Goal: Transaction & Acquisition: Register for event/course

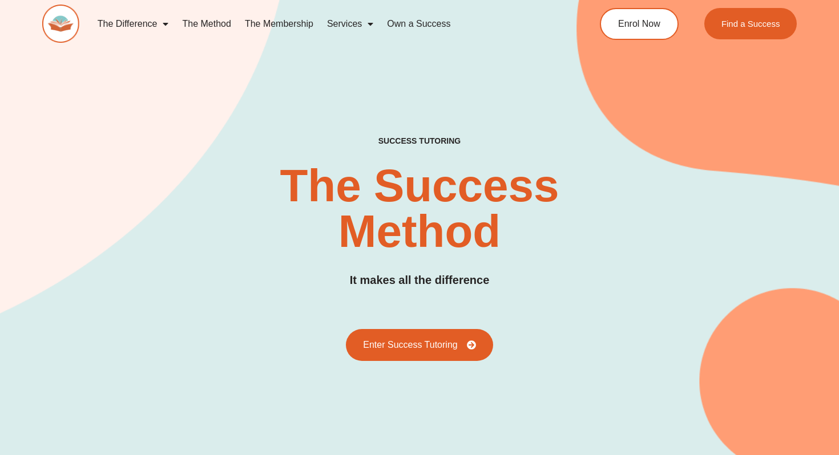
click at [286, 28] on link "The Membership" at bounding box center [279, 24] width 82 height 26
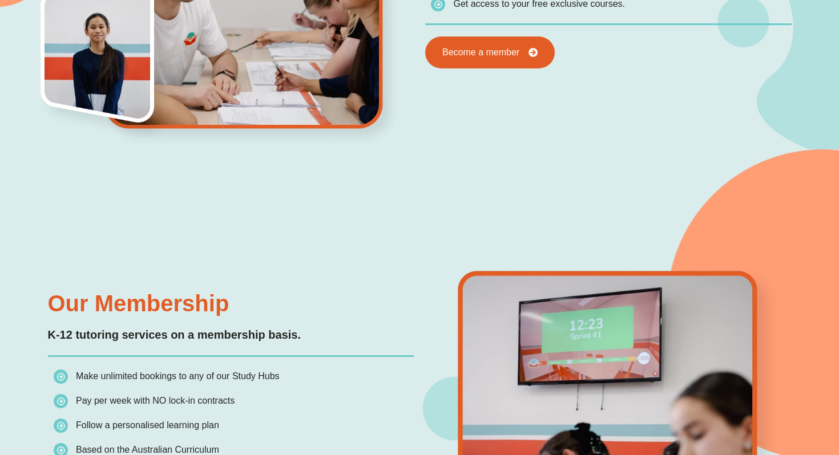
scroll to position [762, 0]
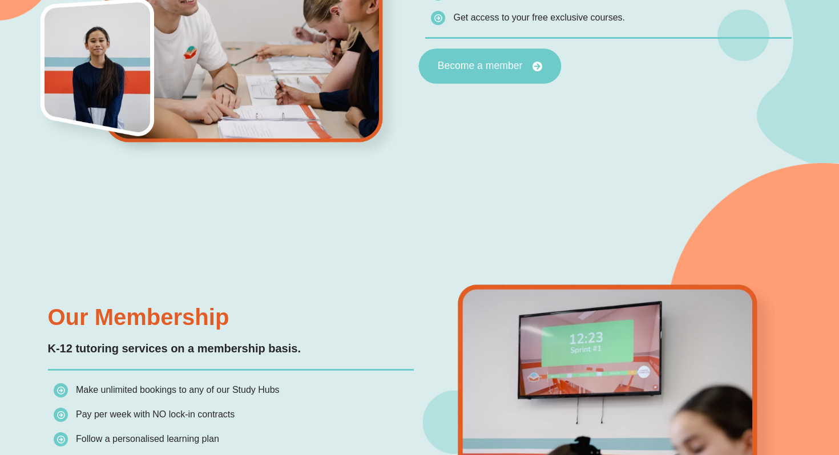
click at [482, 55] on link "Become a member" at bounding box center [490, 66] width 143 height 35
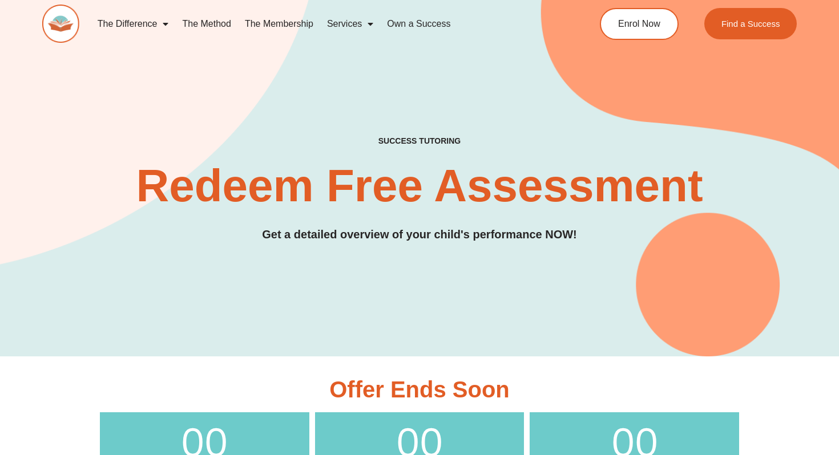
click at [431, 20] on link "Own a Success" at bounding box center [418, 24] width 77 height 26
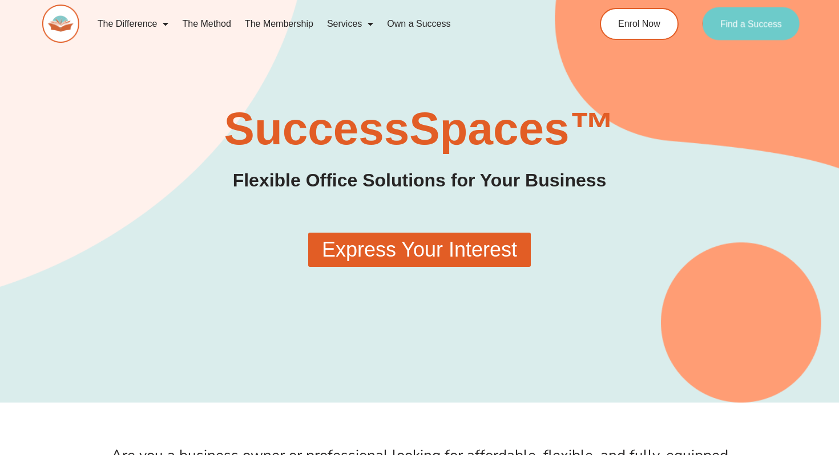
click at [763, 15] on link "Find a Success" at bounding box center [751, 23] width 98 height 33
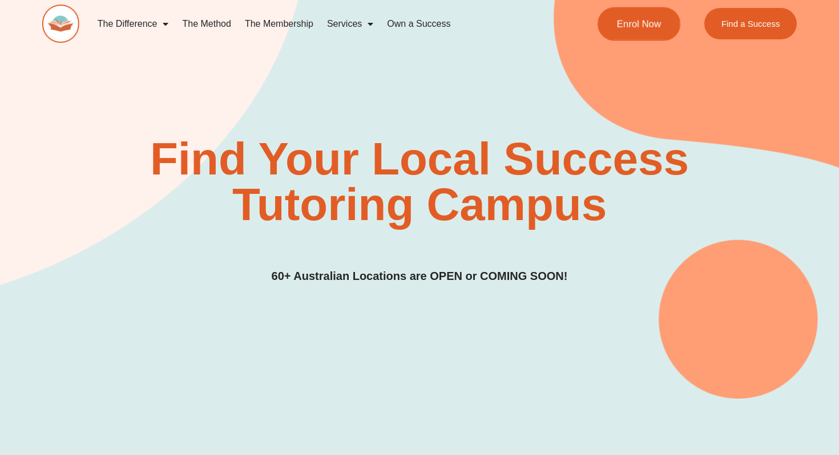
click at [654, 27] on span "Enrol Now" at bounding box center [639, 24] width 45 height 10
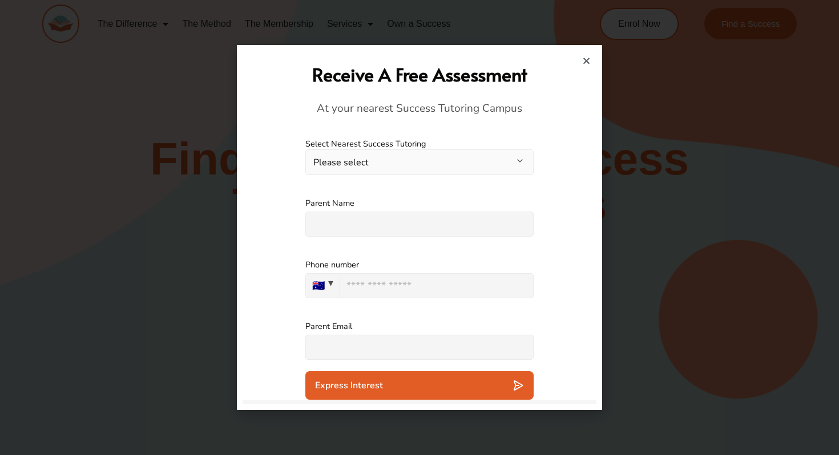
click at [587, 68] on h2 "Receive A Free Assessment" at bounding box center [419, 74] width 342 height 25
click at [589, 62] on icon "Close" at bounding box center [586, 60] width 9 height 9
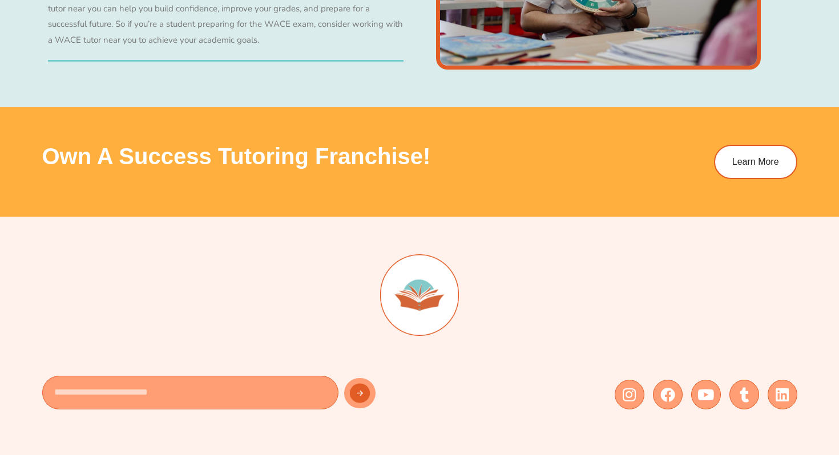
scroll to position [3942, 0]
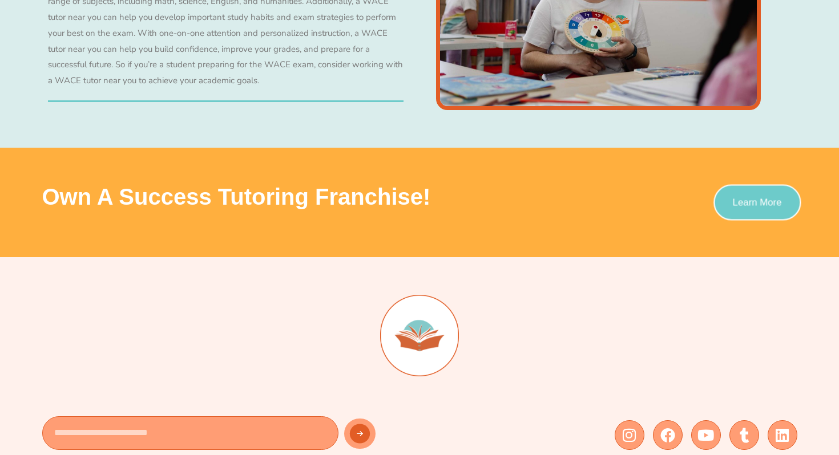
click at [775, 200] on span "Learn More" at bounding box center [756, 203] width 49 height 10
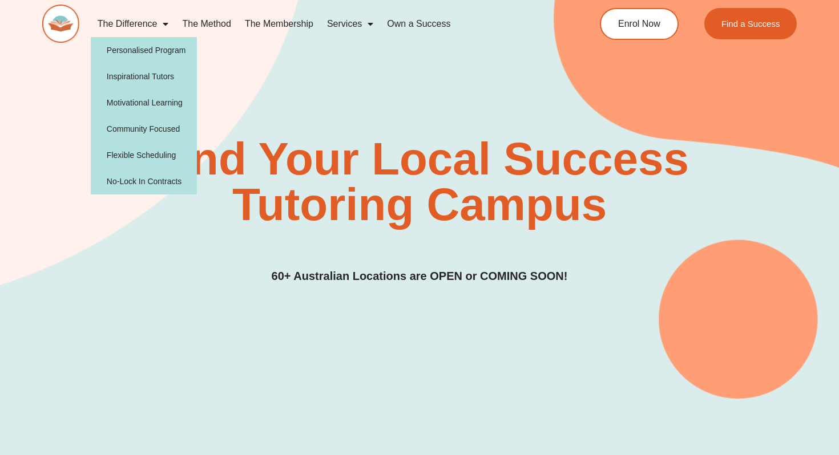
click at [72, 32] on img at bounding box center [60, 24] width 37 height 38
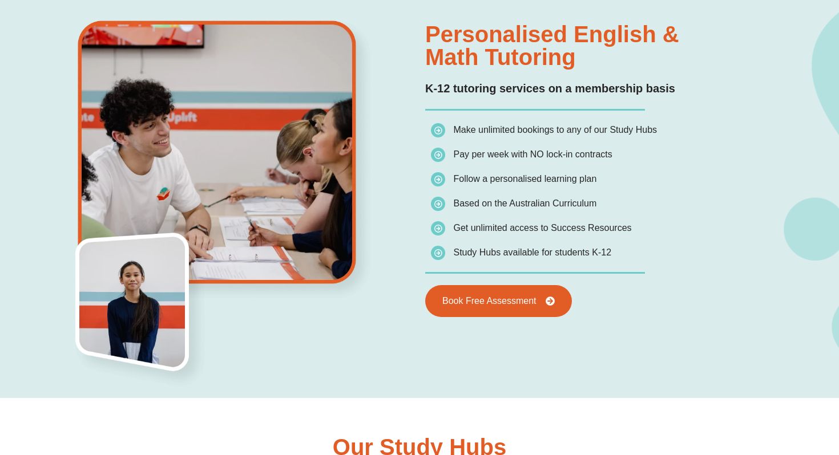
scroll to position [804, 0]
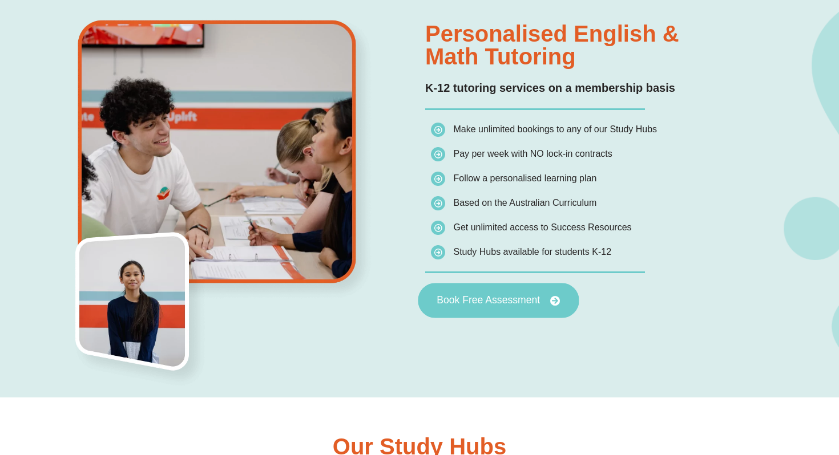
click at [542, 306] on link "Book Free Assessment" at bounding box center [498, 300] width 161 height 35
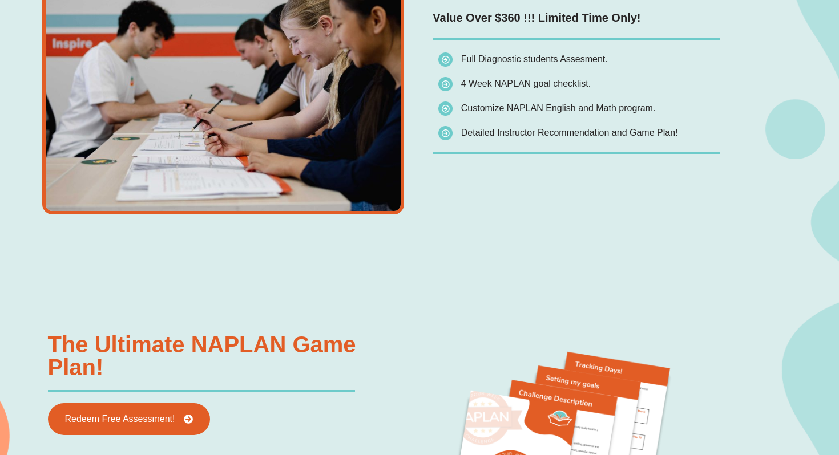
scroll to position [1150, 0]
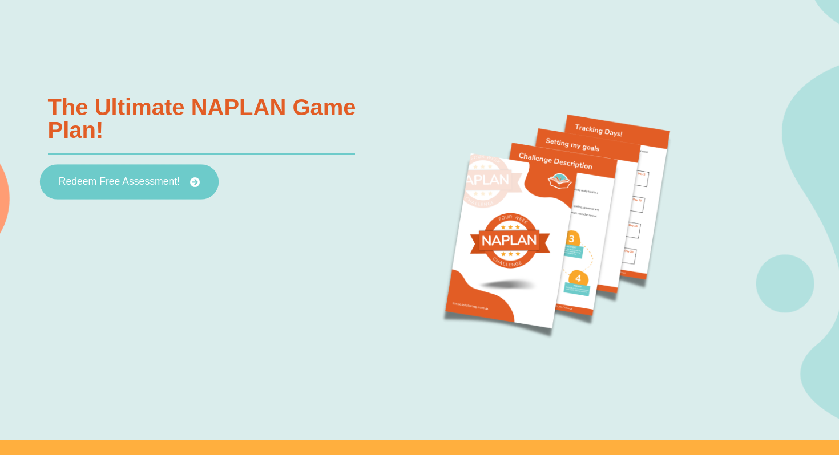
click at [144, 177] on span "Redeem Free Assessment!" at bounding box center [118, 182] width 121 height 10
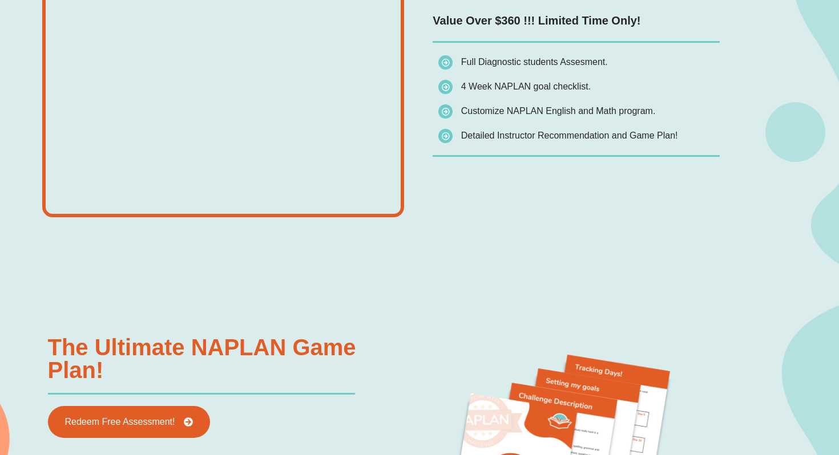
scroll to position [1019, 0]
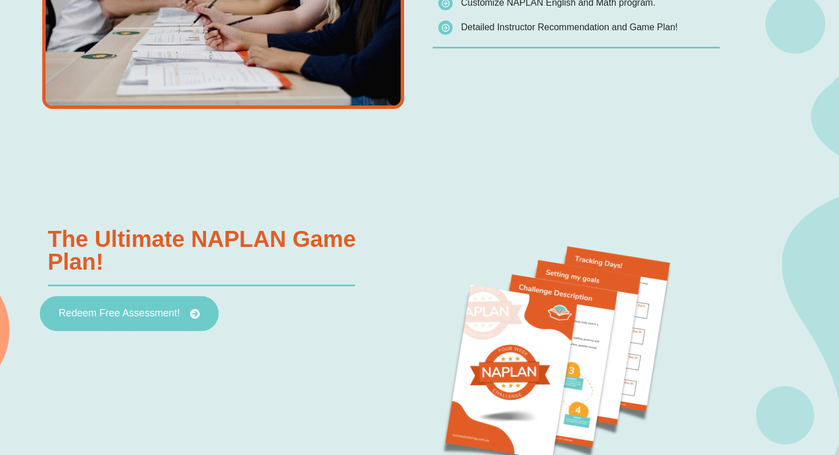
click at [129, 313] on span "Redeem Free Assessment!" at bounding box center [118, 314] width 121 height 10
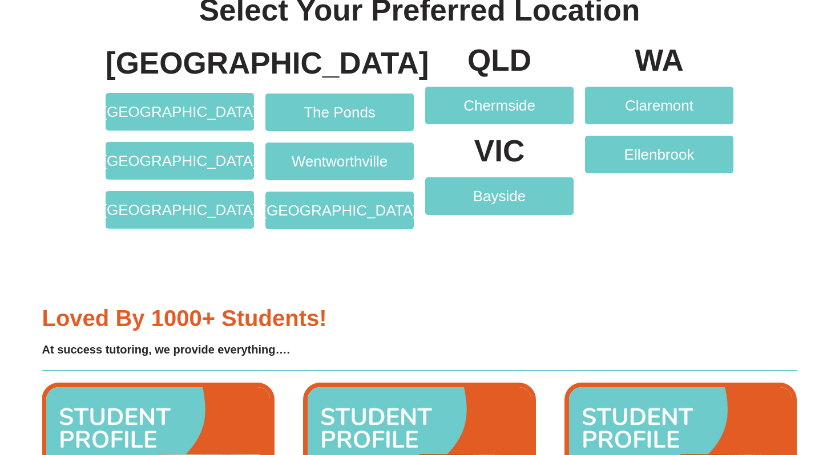
scroll to position [2170, 0]
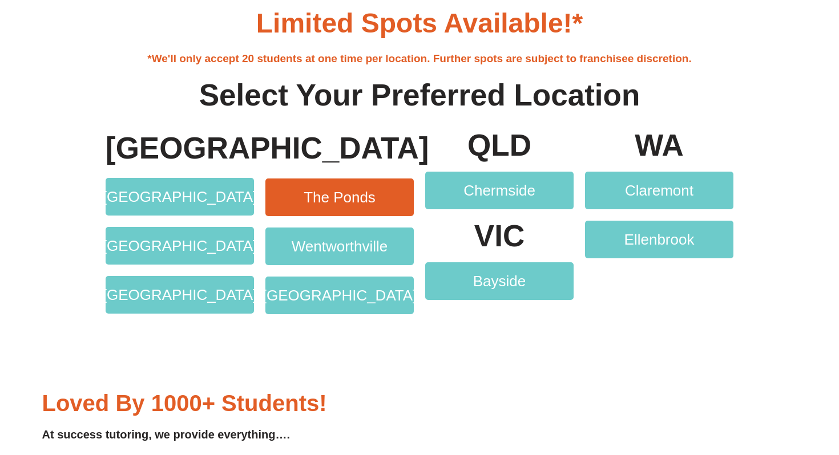
click at [320, 183] on link "The Ponds" at bounding box center [339, 198] width 148 height 38
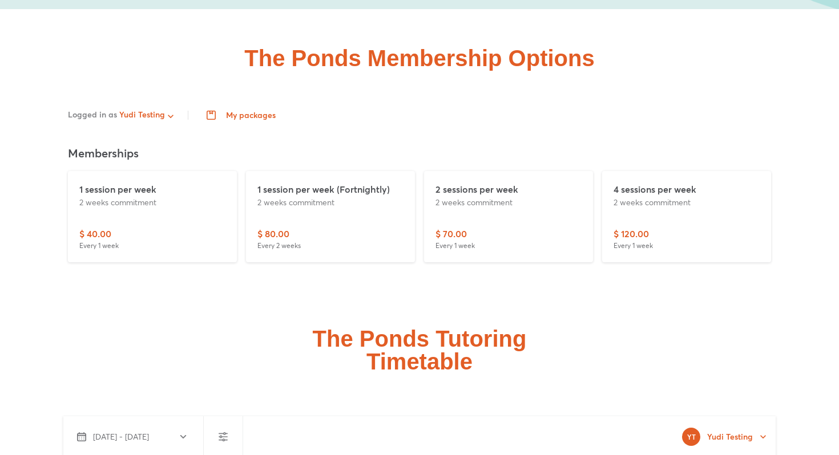
scroll to position [2577, 0]
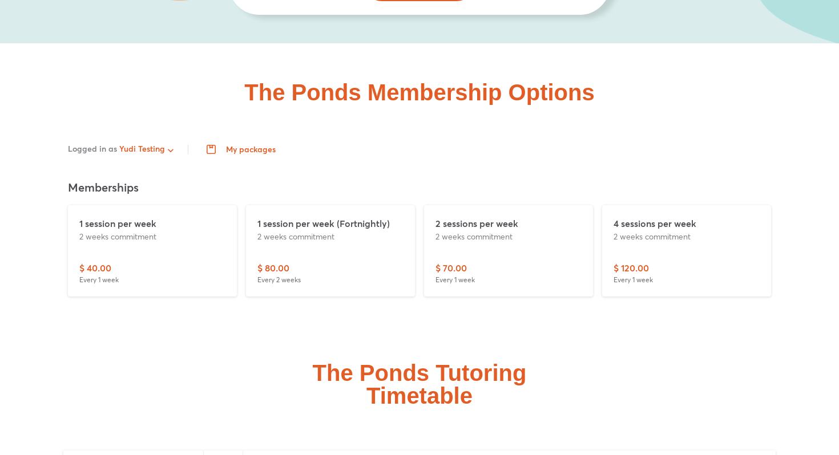
click at [377, 237] on div "1 session per week (Fortnightly) 2 weeks commitment" at bounding box center [330, 239] width 146 height 45
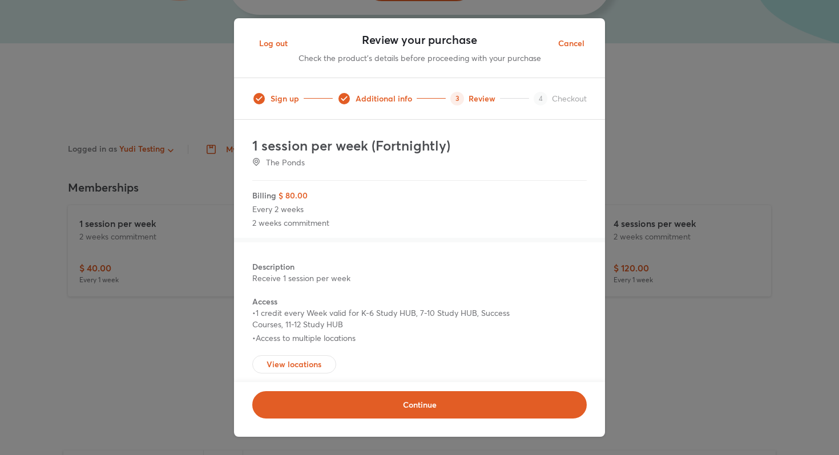
scroll to position [0, 0]
click at [574, 30] on button "Cancel" at bounding box center [571, 44] width 45 height 28
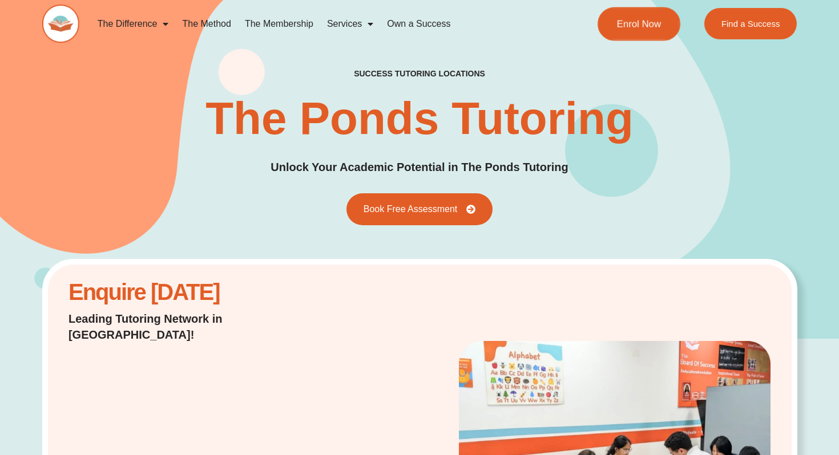
click at [633, 35] on link "Enrol Now" at bounding box center [638, 24] width 83 height 34
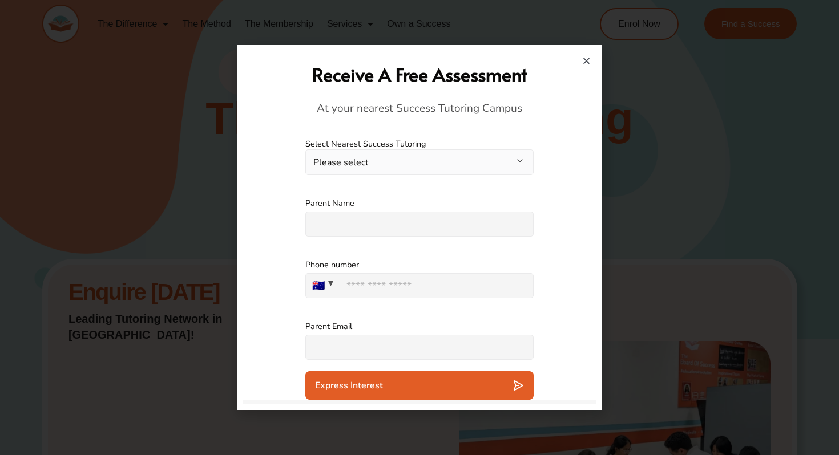
click at [450, 168] on button "Please select" at bounding box center [419, 162] width 228 height 26
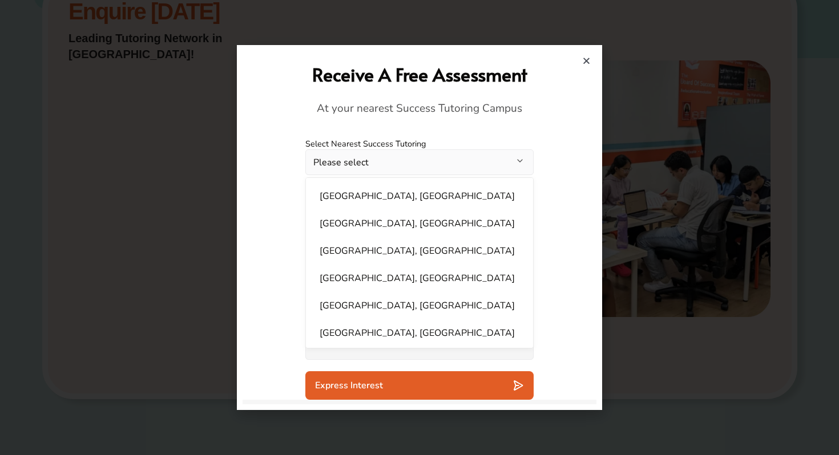
click at [457, 146] on label "Select Nearest Success Tutoring" at bounding box center [419, 144] width 228 height 11
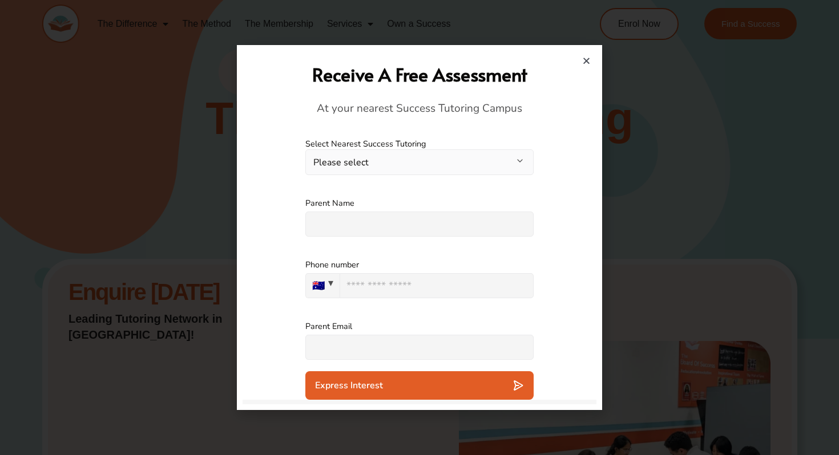
drag, startPoint x: 379, startPoint y: 73, endPoint x: 555, endPoint y: 73, distance: 176.3
click at [555, 73] on h2 "Receive A Free Assessment" at bounding box center [419, 74] width 342 height 25
click at [490, 63] on h2 "Receive A Free Assessment" at bounding box center [419, 74] width 342 height 25
click at [590, 63] on icon "Close" at bounding box center [586, 60] width 9 height 9
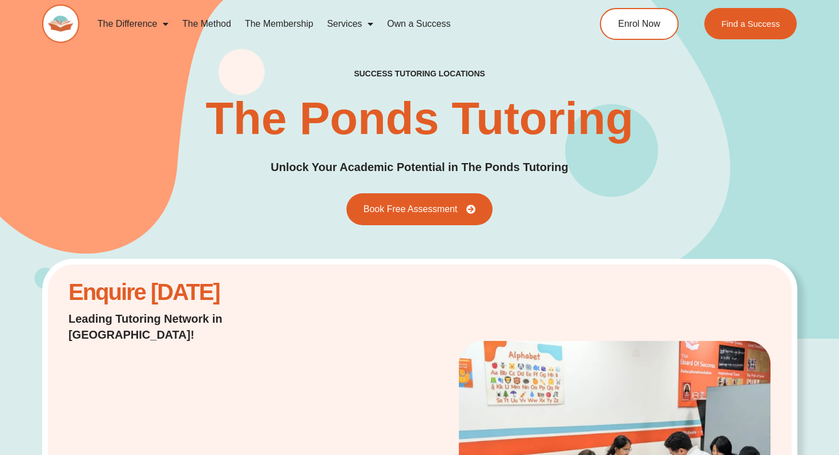
click at [55, 17] on img at bounding box center [60, 24] width 37 height 38
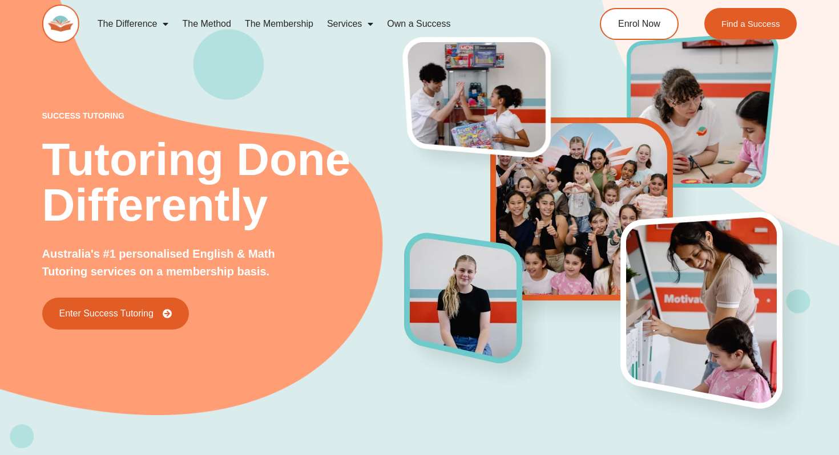
click at [345, 29] on link "Services" at bounding box center [350, 24] width 60 height 26
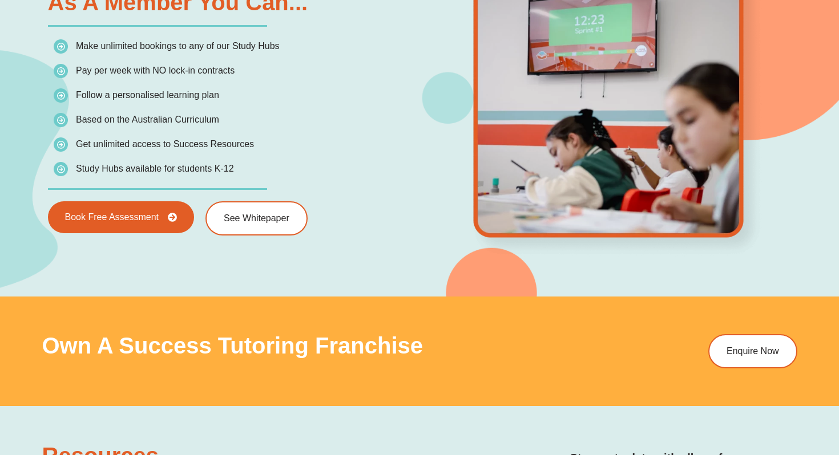
scroll to position [1683, 0]
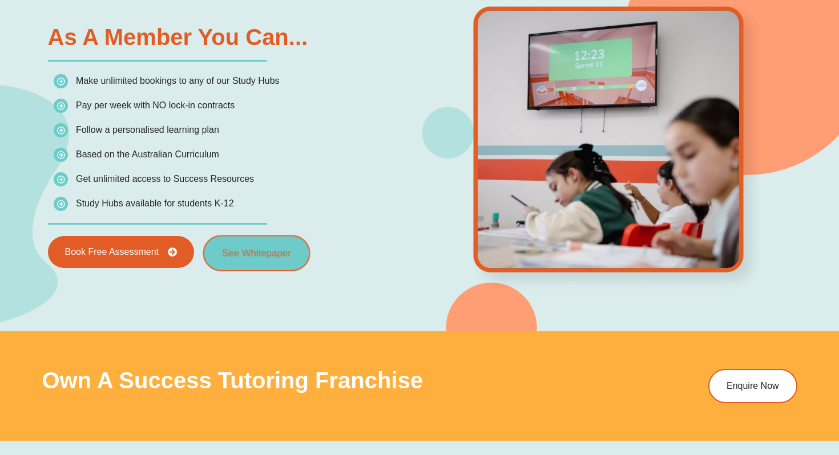
click at [264, 243] on link "See Whitepaper" at bounding box center [256, 254] width 107 height 36
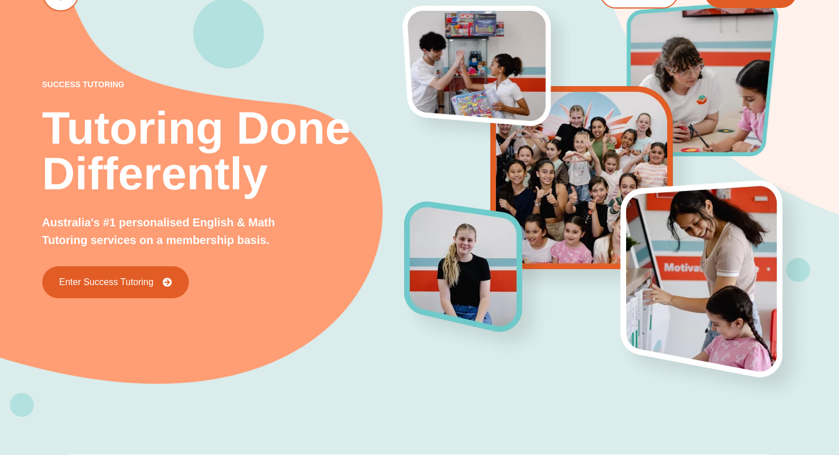
scroll to position [23, 0]
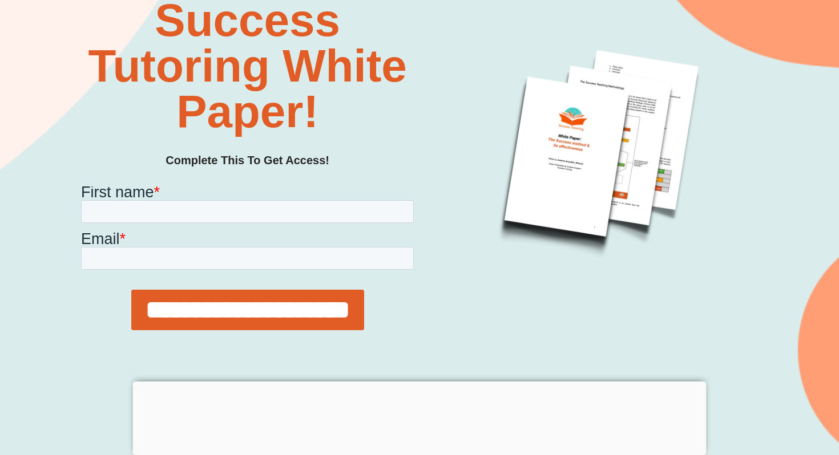
scroll to position [182, 0]
